Goal: Navigation & Orientation: Find specific page/section

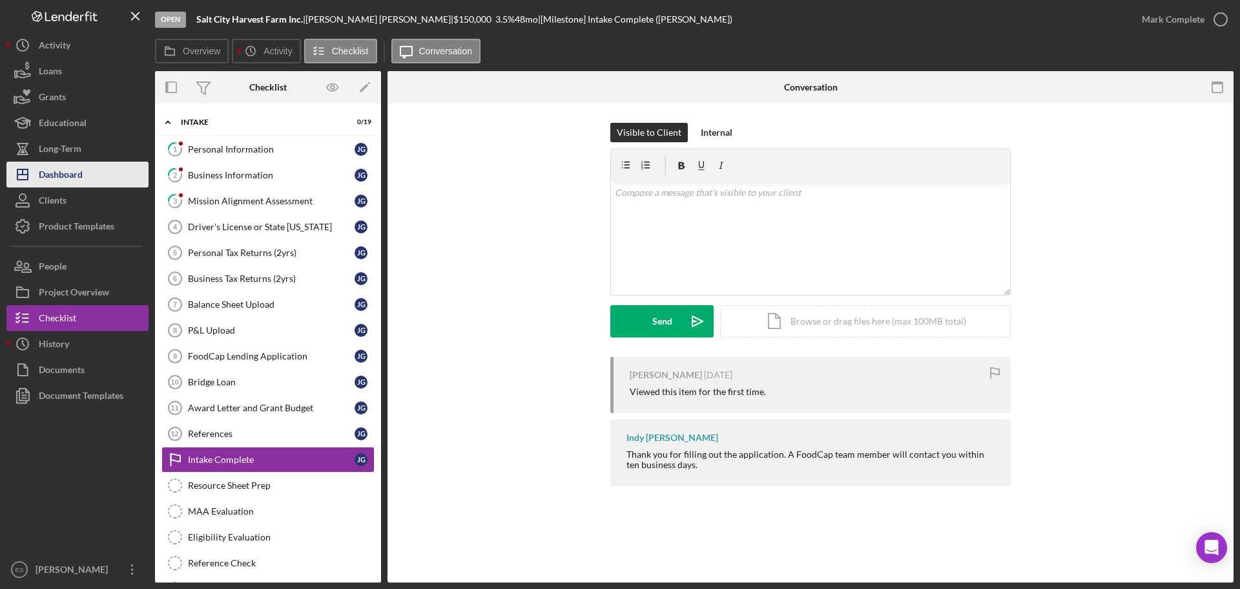
click at [78, 169] on div "Dashboard" at bounding box center [61, 176] width 44 height 29
